Goal: Task Accomplishment & Management: Use online tool/utility

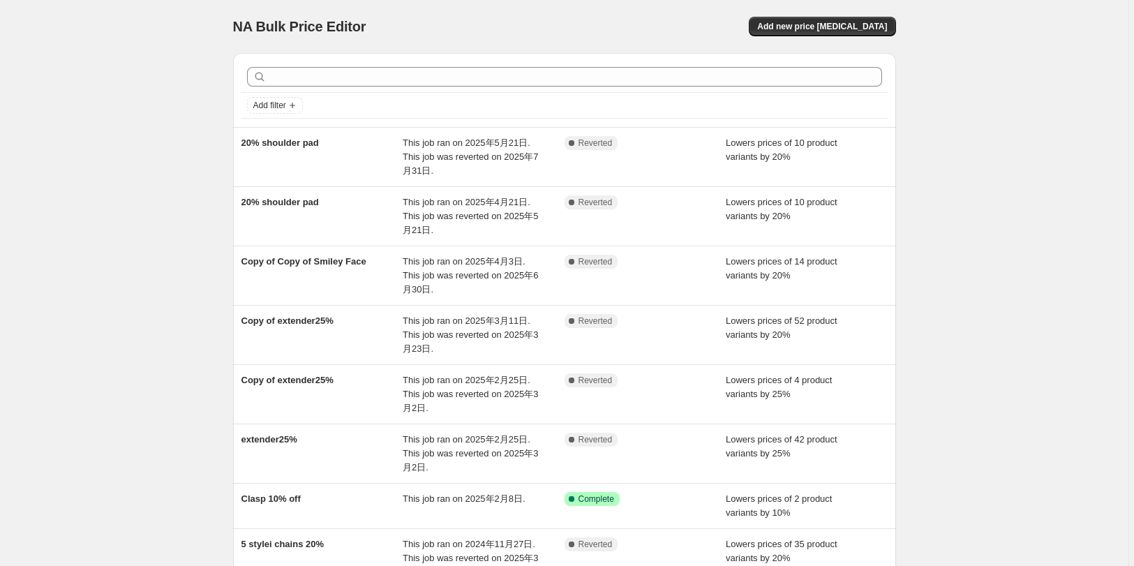
click at [444, 341] on div "This job ran on 2025年3月11日. This job was reverted on 2025年3月23日." at bounding box center [484, 335] width 162 height 42
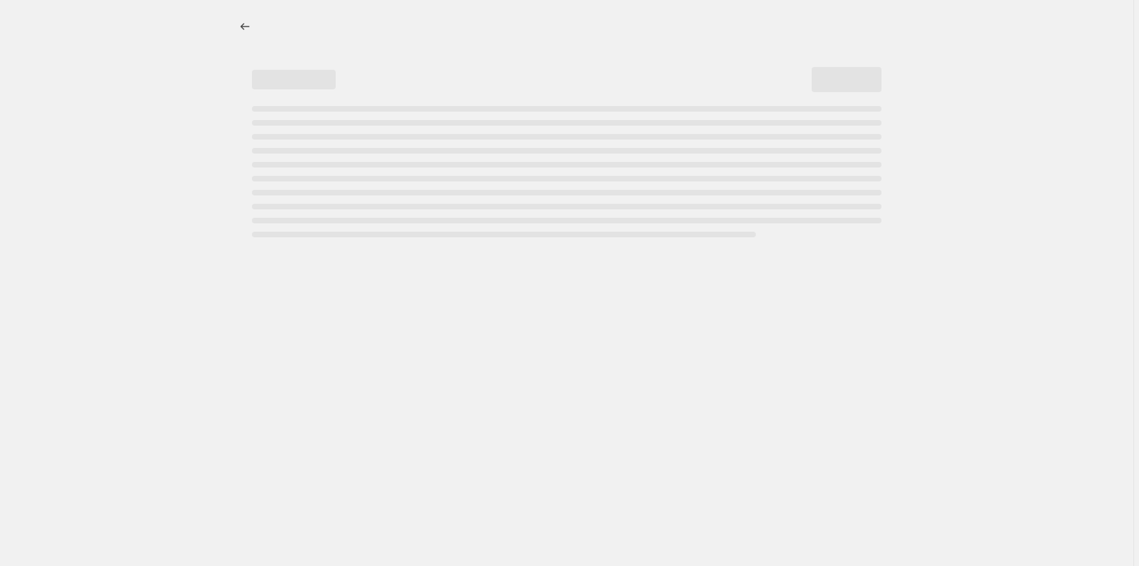
select select "percentage"
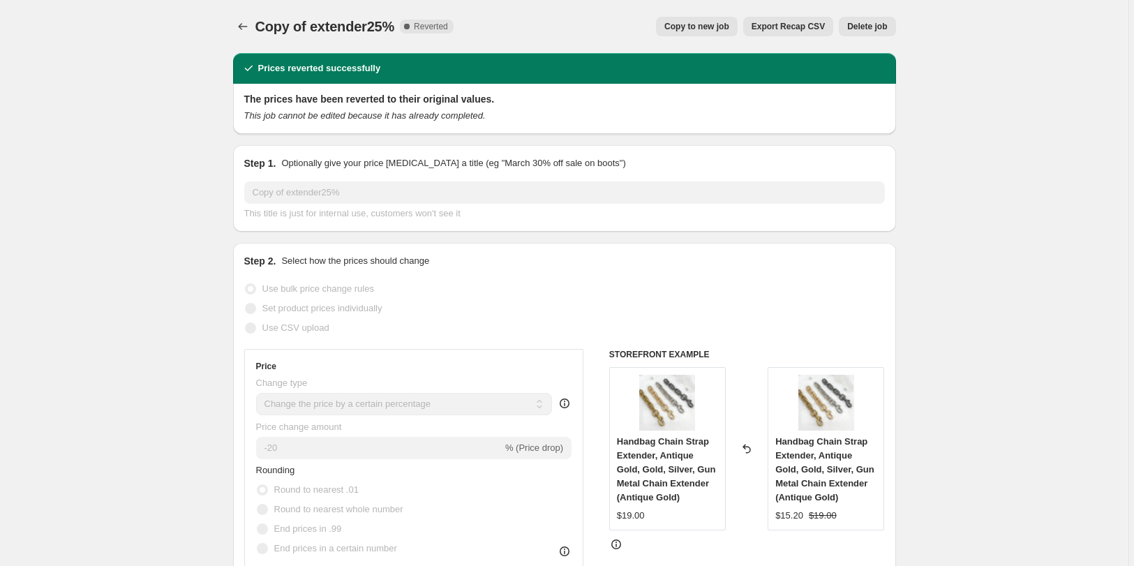
click at [691, 26] on span "Copy to new job" at bounding box center [696, 26] width 65 height 11
select select "percentage"
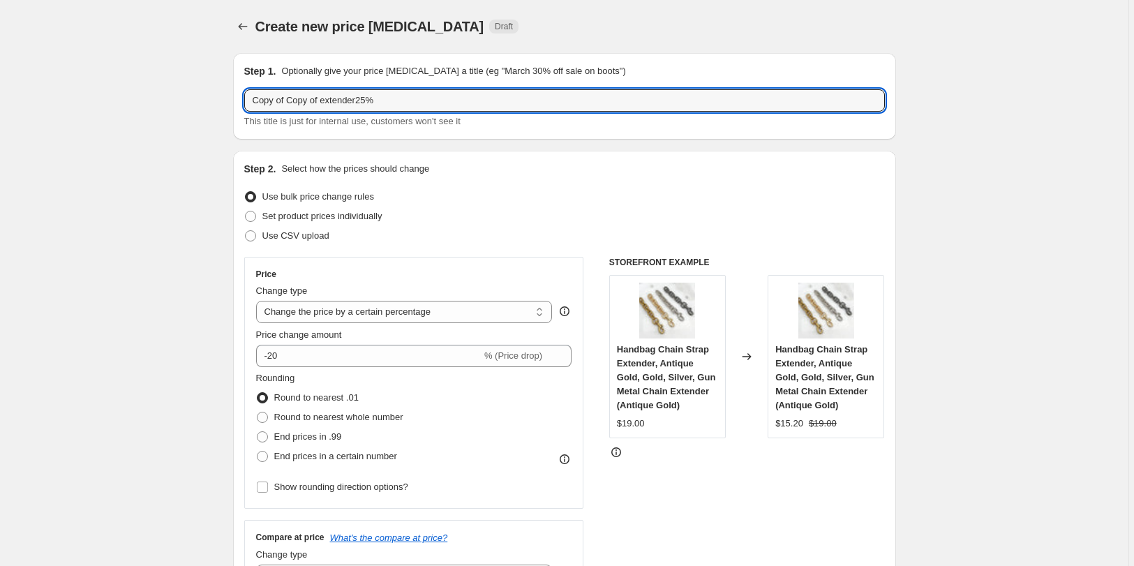
drag, startPoint x: 323, startPoint y: 100, endPoint x: 245, endPoint y: 100, distance: 78.1
click at [245, 100] on div "Step 1. Optionally give your price [MEDICAL_DATA] a title (eg "March 30% off sa…" at bounding box center [564, 96] width 663 height 87
click at [298, 103] on input "extender25%" at bounding box center [564, 100] width 640 height 22
type input "extender20%"
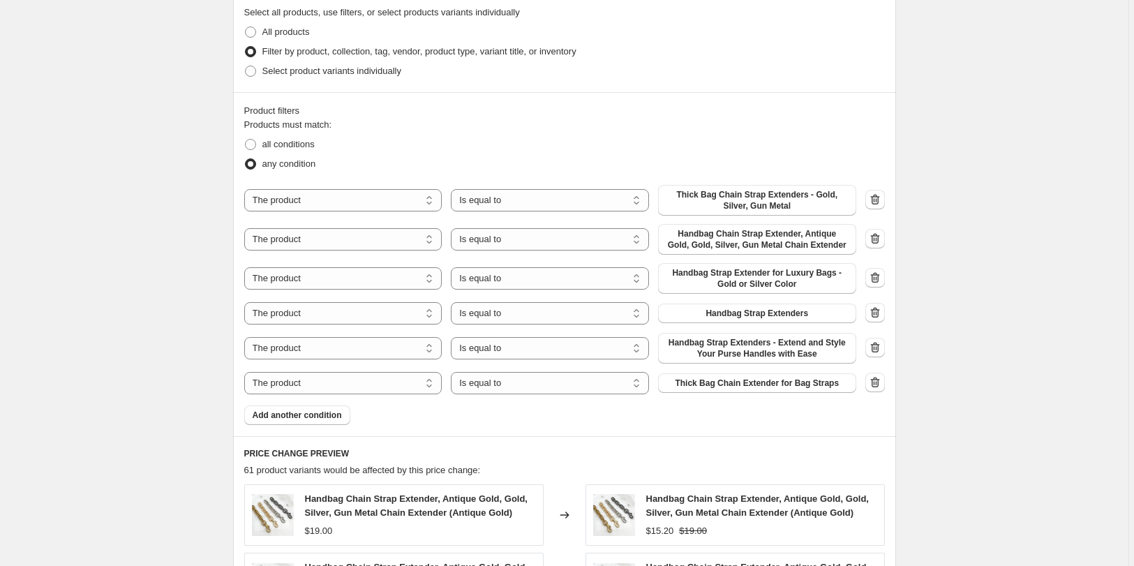
scroll to position [849, 0]
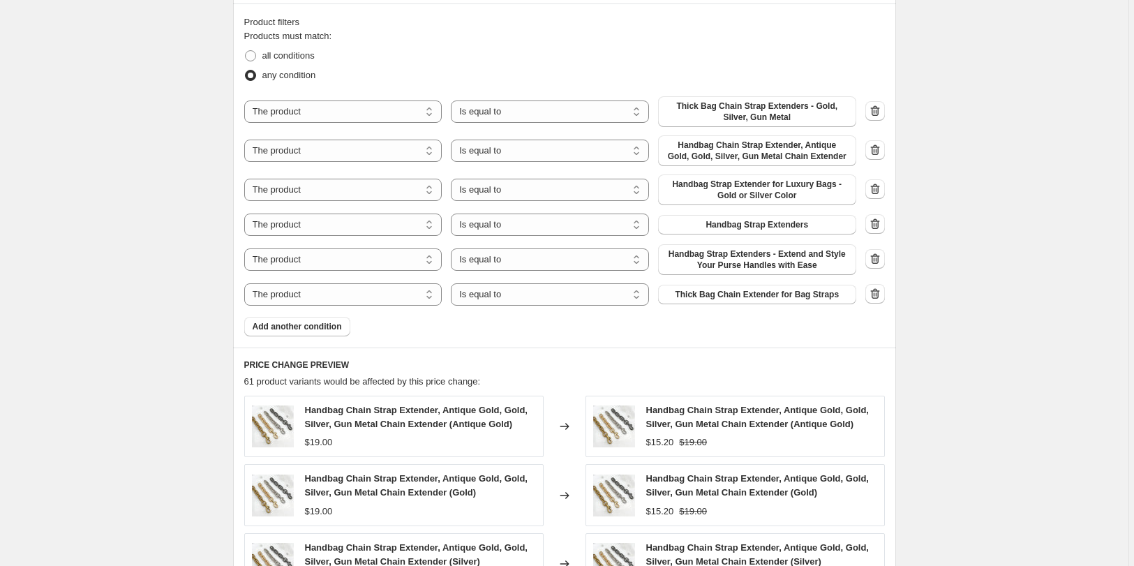
click at [320, 331] on span "Add another condition" at bounding box center [297, 326] width 89 height 11
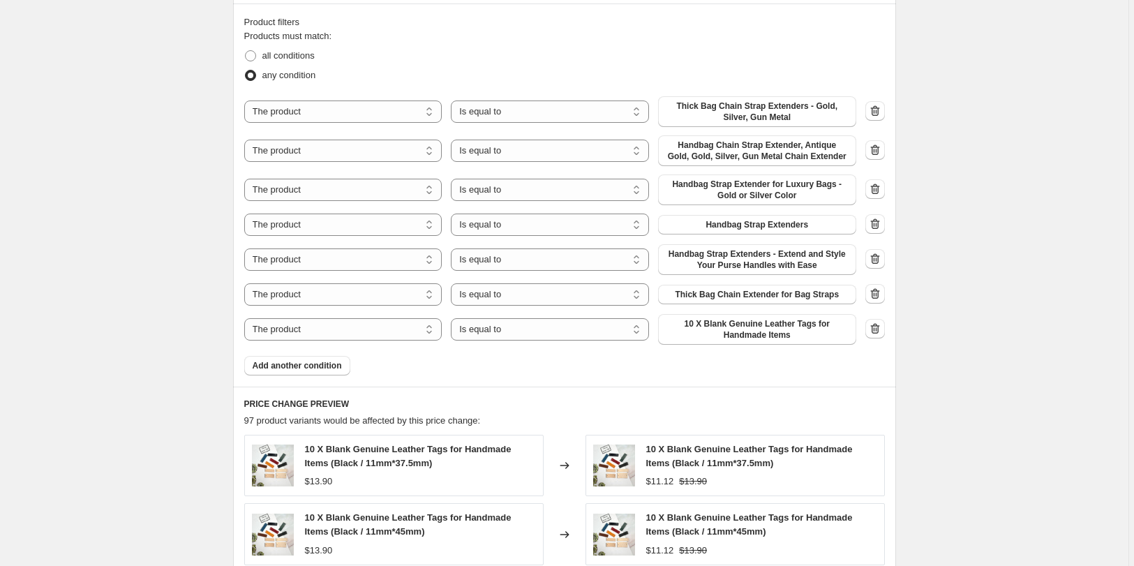
click at [746, 338] on span "10 X Blank Genuine Leather Tags for Handmade Items" at bounding box center [756, 329] width 181 height 22
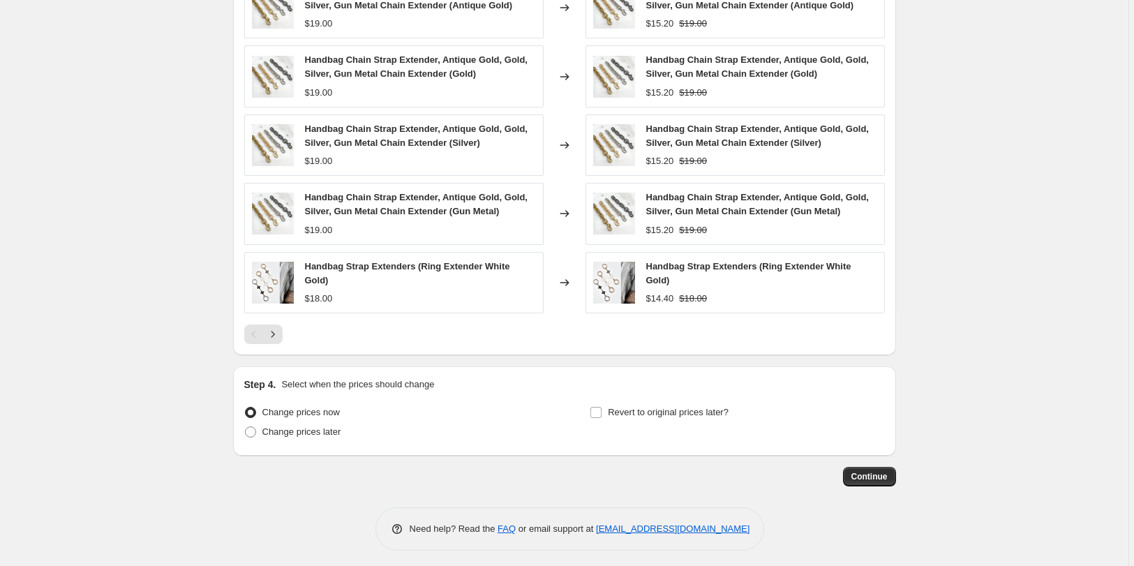
scroll to position [1309, 0]
click at [661, 410] on span "Revert to original prices later?" at bounding box center [668, 410] width 121 height 10
click at [601, 410] on input "Revert to original prices later?" at bounding box center [595, 410] width 11 height 11
checkbox input "true"
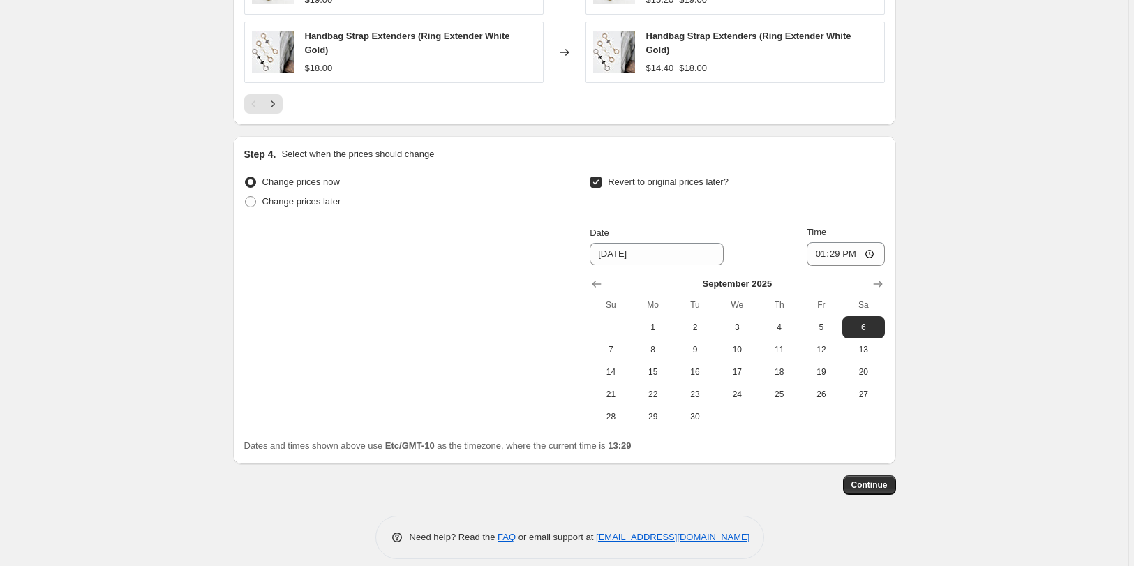
scroll to position [1547, 0]
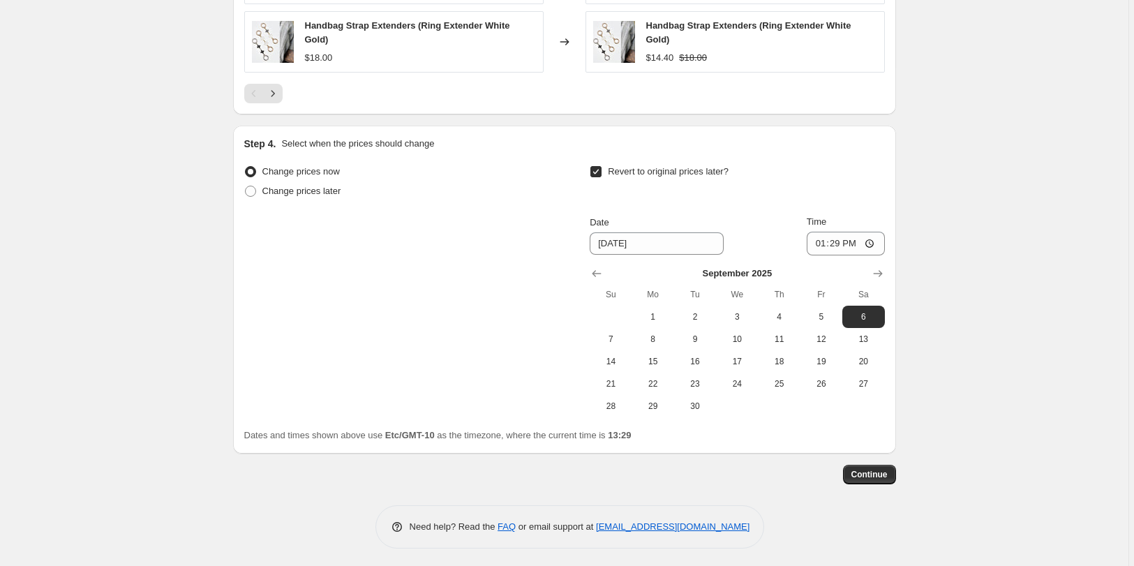
click at [697, 407] on span "30" at bounding box center [695, 405] width 31 height 11
type input "[DATE]"
click at [850, 234] on input "13:29" at bounding box center [846, 244] width 78 height 24
click at [872, 236] on input "13:29" at bounding box center [846, 244] width 78 height 24
type input "23:59"
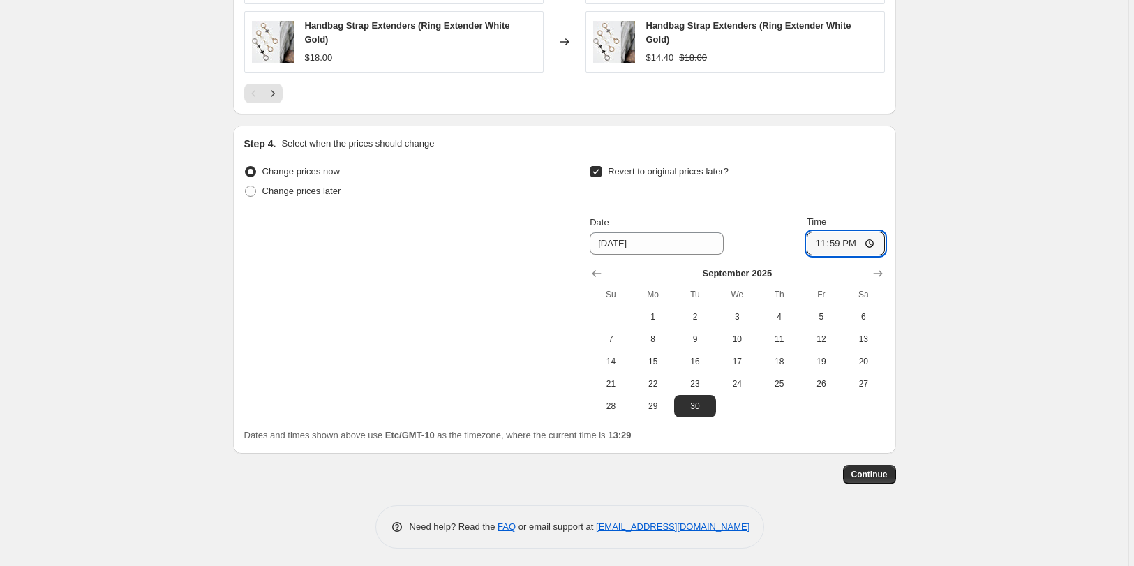
click at [872, 469] on span "Continue" at bounding box center [869, 474] width 36 height 11
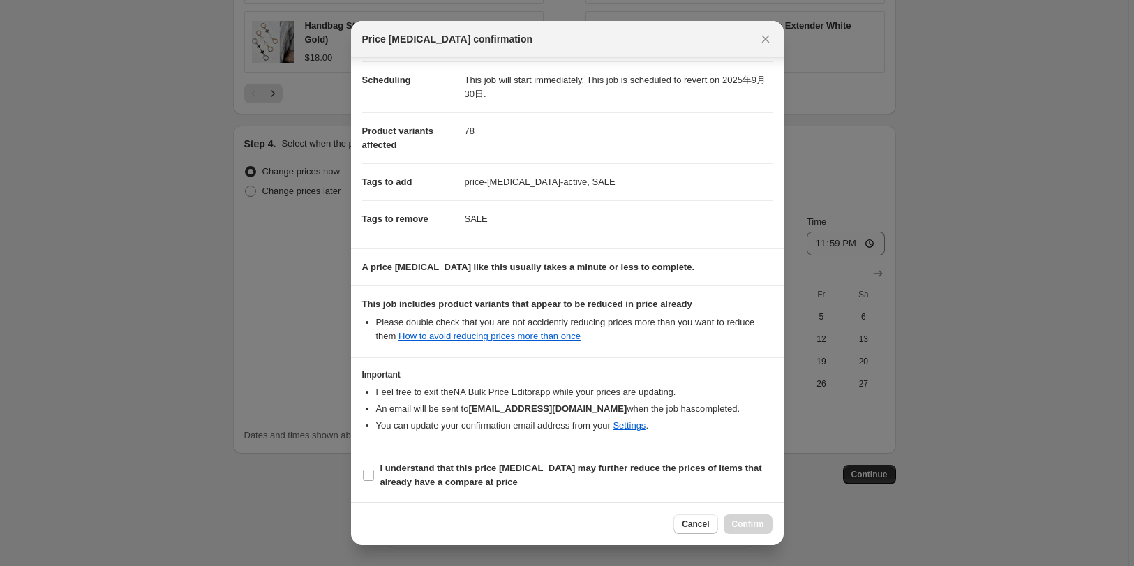
scroll to position [110, 0]
drag, startPoint x: 410, startPoint y: 483, endPoint x: 424, endPoint y: 484, distance: 14.0
click at [412, 483] on b "I understand that this price [MEDICAL_DATA] may further reduce the prices of it…" at bounding box center [571, 474] width 382 height 24
click at [369, 472] on input "I understand that this price [MEDICAL_DATA] may further reduce the prices of it…" at bounding box center [368, 474] width 11 height 11
checkbox input "true"
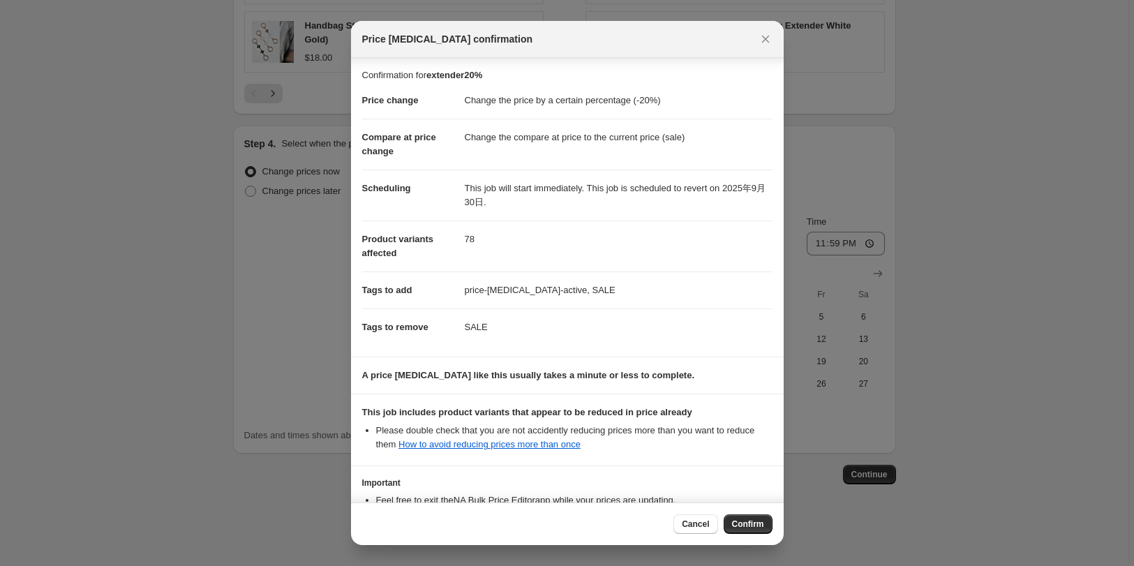
scroll to position [0, 0]
drag, startPoint x: 750, startPoint y: 523, endPoint x: 744, endPoint y: 513, distance: 12.2
click at [750, 523] on span "Confirm" at bounding box center [748, 523] width 32 height 11
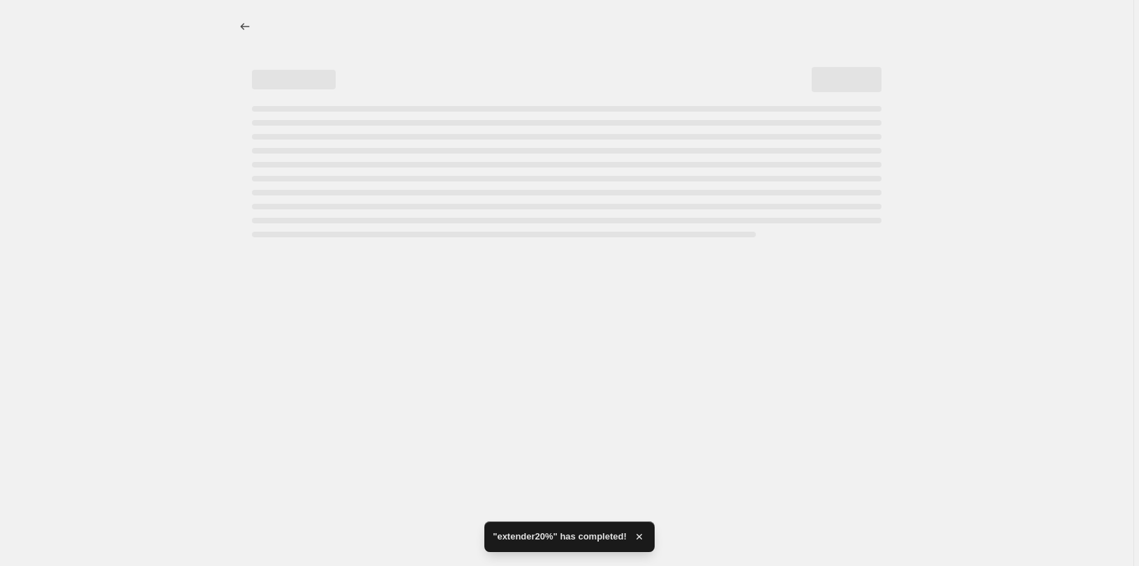
select select "percentage"
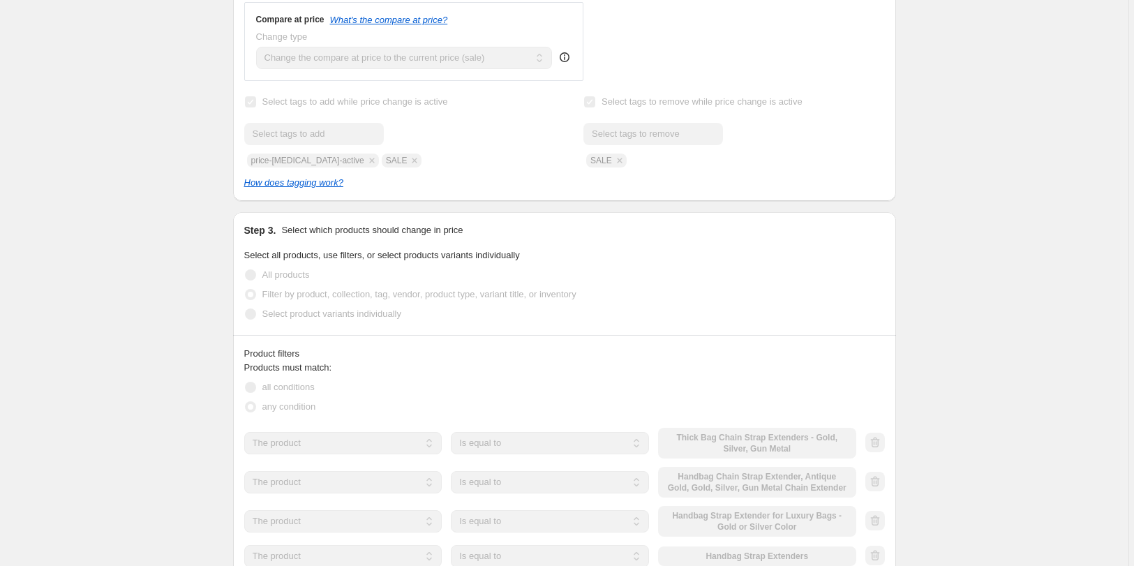
scroll to position [679, 0]
